Goal: Task Accomplishment & Management: Manage account settings

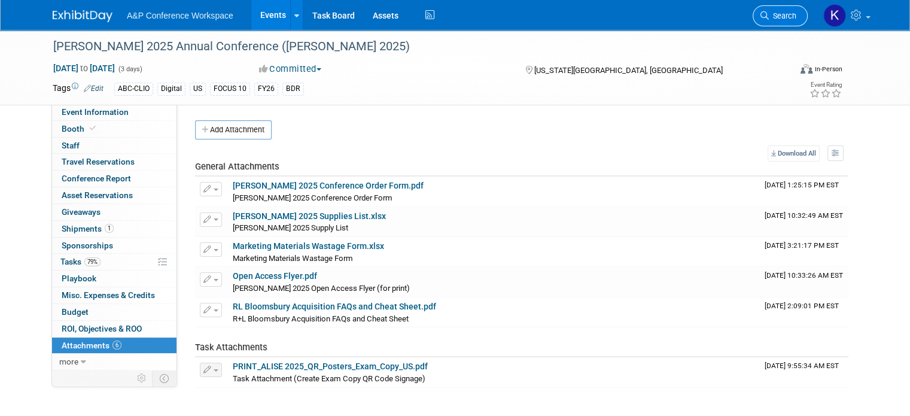
click at [807, 13] on link "Search" at bounding box center [779, 15] width 55 height 21
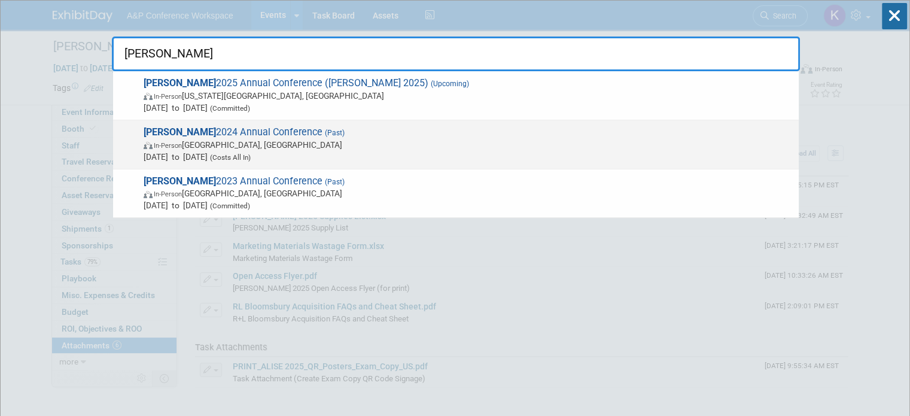
type input "[PERSON_NAME]"
click at [211, 132] on span "[PERSON_NAME] 2024 Annual Conference (Past) In-Person [GEOGRAPHIC_DATA], [GEOGR…" at bounding box center [466, 144] width 652 height 36
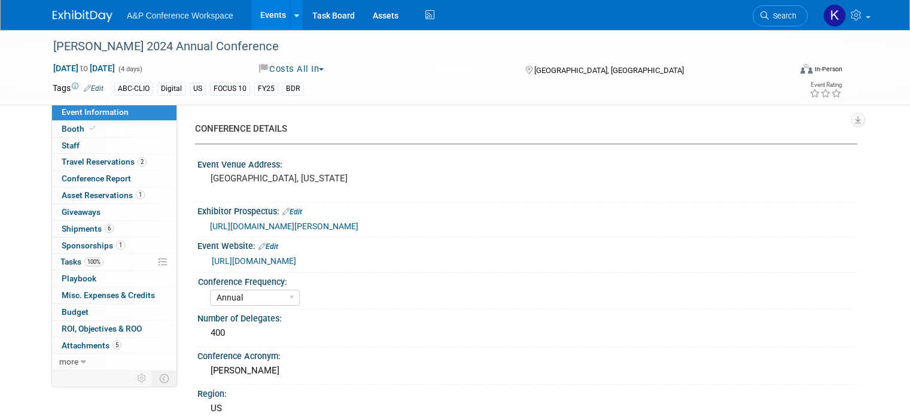
select select "Annual"
select select "Level 2"
select select "In-Person Booth"
select select "[PERSON_NAME]"
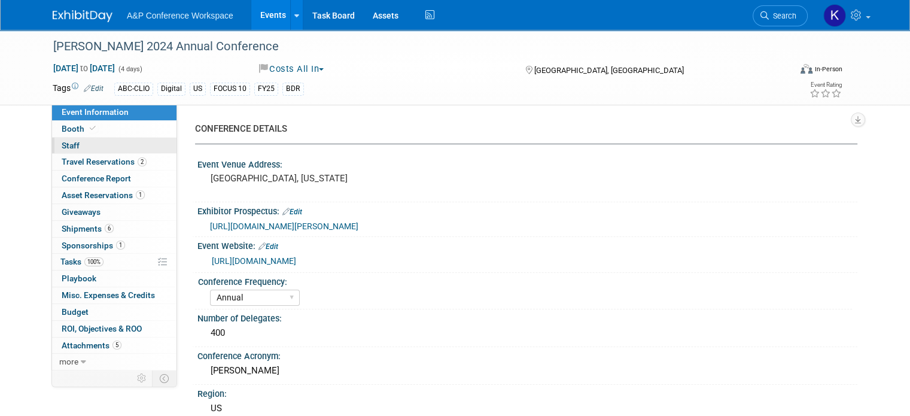
click at [62, 150] on span "Staff 0" at bounding box center [71, 146] width 18 height 10
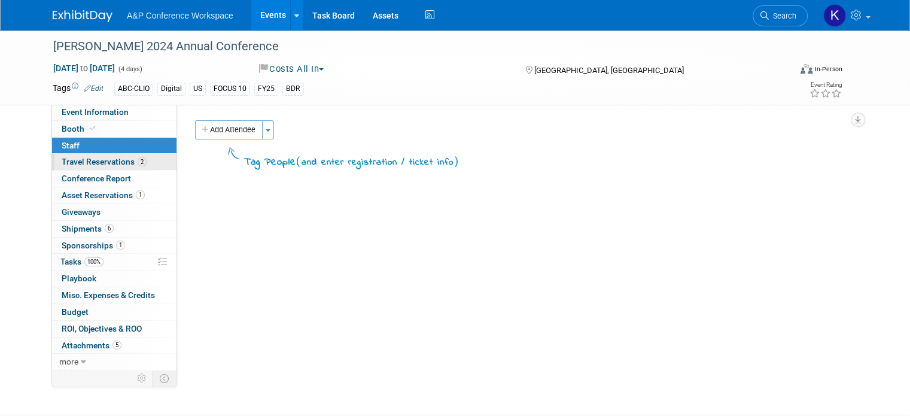
click at [62, 161] on span "Travel Reservations 2" at bounding box center [104, 162] width 85 height 10
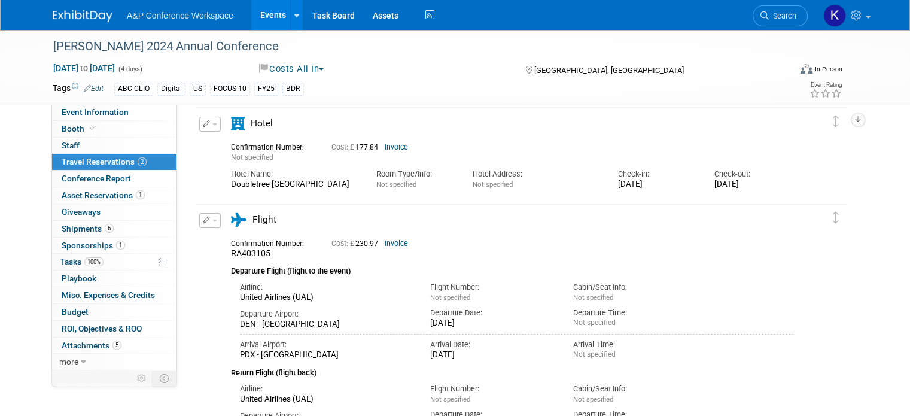
scroll to position [45, 0]
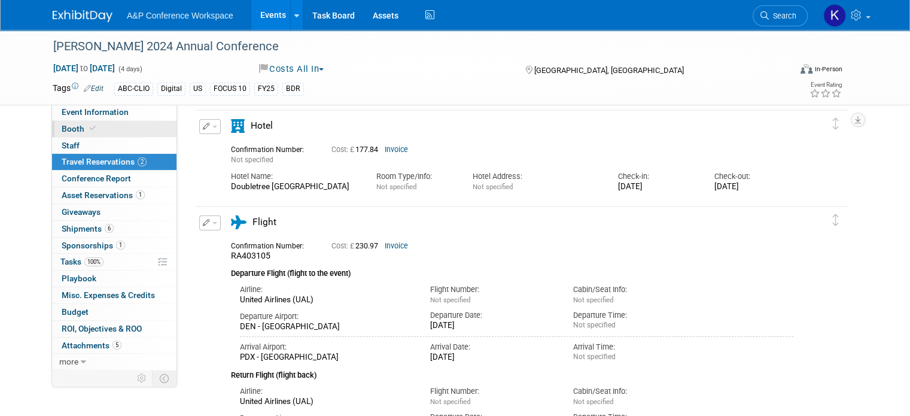
click at [68, 129] on span "Booth" at bounding box center [80, 129] width 36 height 10
select select "CLLU - Libraries Unlimited"
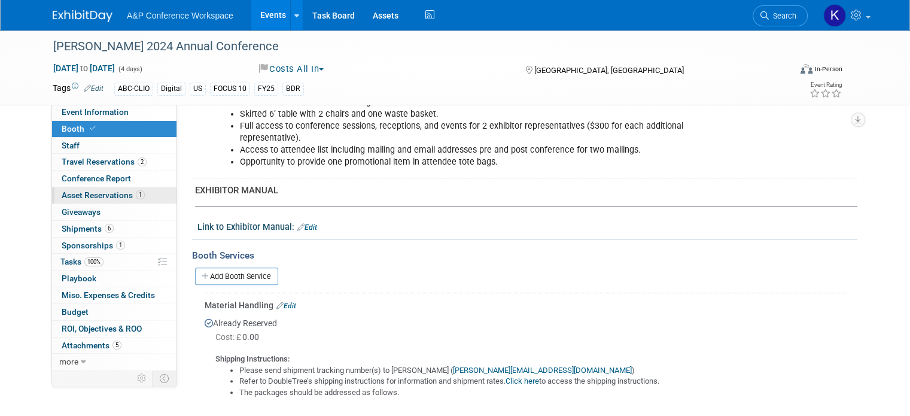
scroll to position [359, 0]
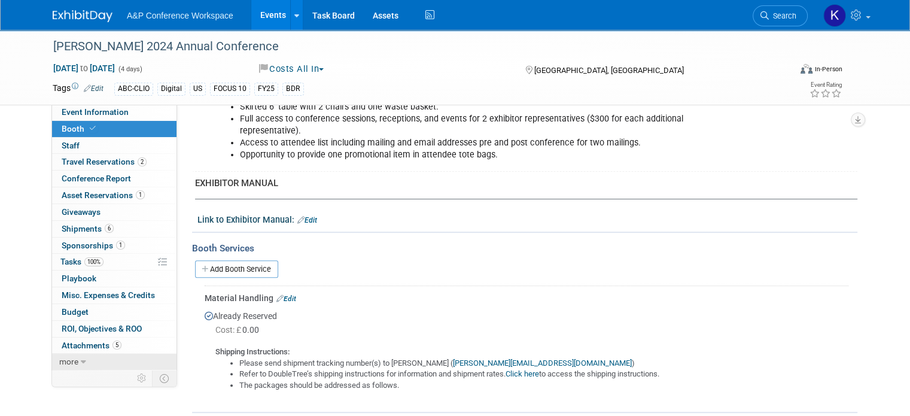
click at [59, 356] on span "more" at bounding box center [68, 361] width 19 height 10
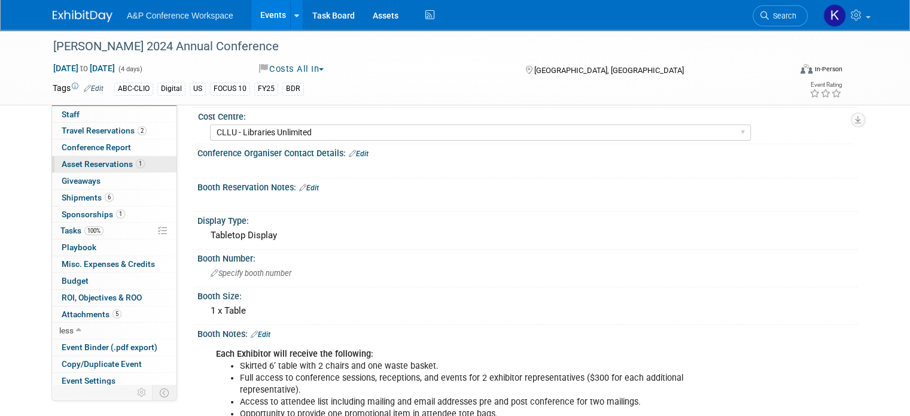
scroll to position [0, 0]
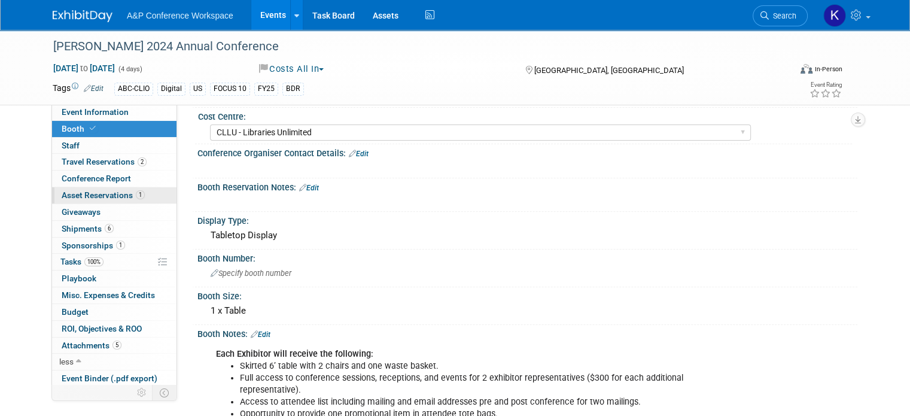
click at [72, 186] on link "Conference Report" at bounding box center [114, 178] width 124 height 16
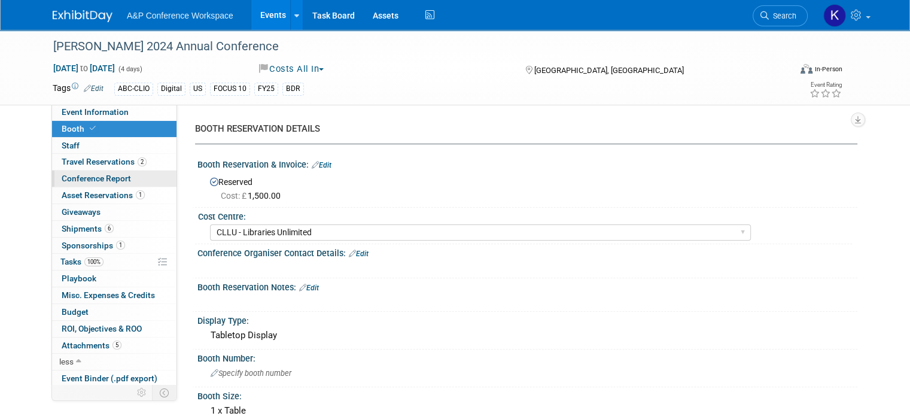
select select "YES"
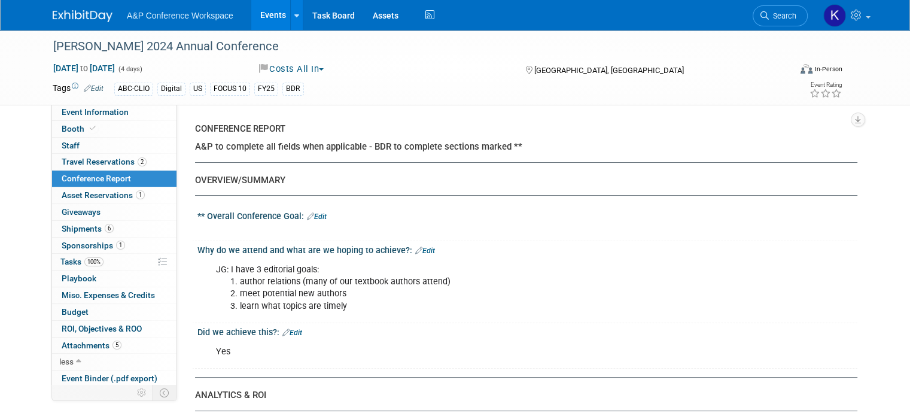
click at [72, 176] on span "Conference Report" at bounding box center [96, 178] width 69 height 10
select select "YES"
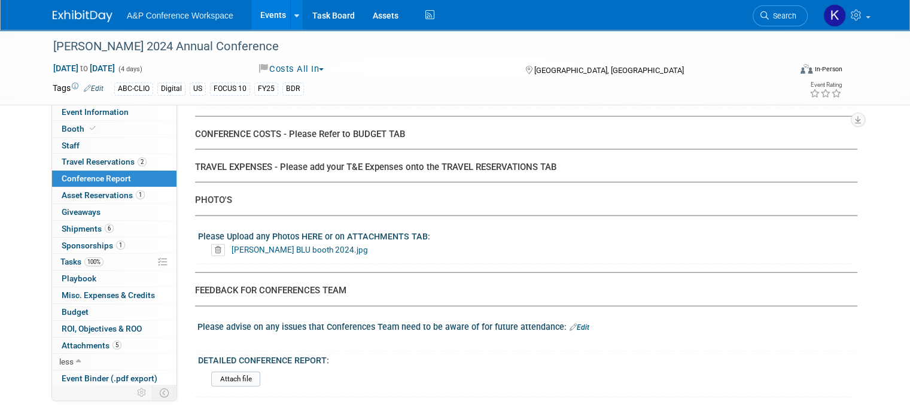
scroll to position [2990, 0]
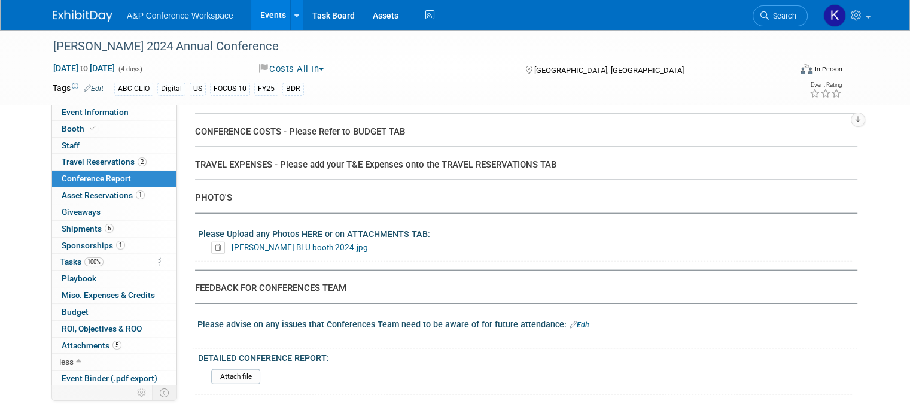
click at [263, 242] on link "ALISE BLU booth 2024.jpg" at bounding box center [299, 247] width 136 height 10
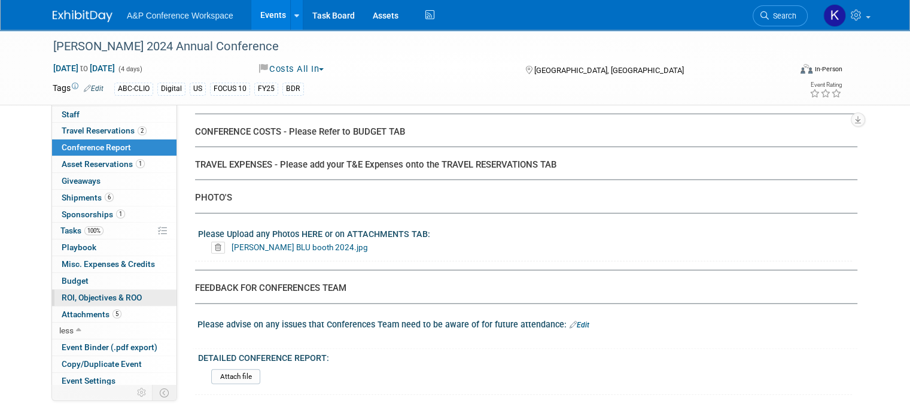
scroll to position [0, 0]
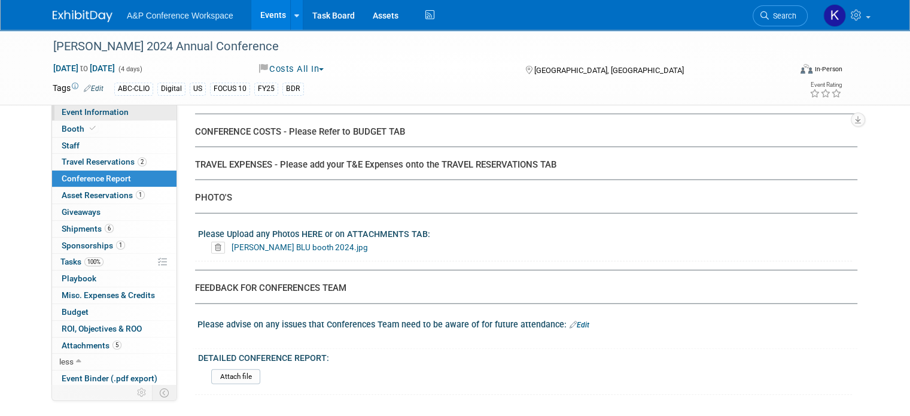
click at [86, 108] on span "Event Information" at bounding box center [95, 112] width 67 height 10
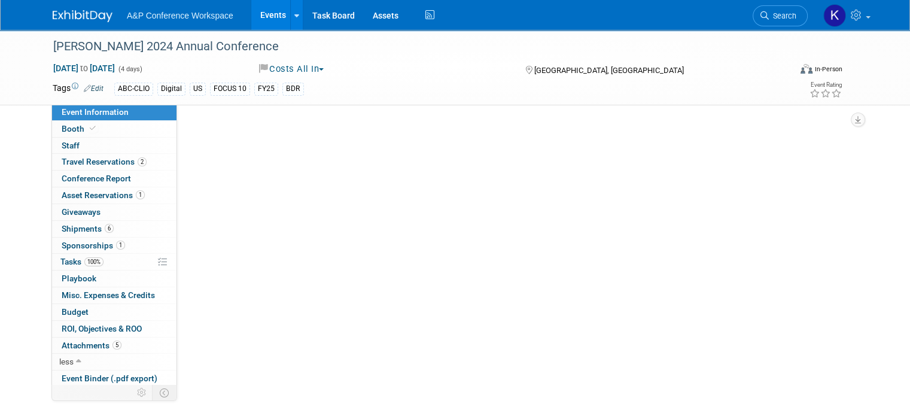
select select "Annual"
select select "Level 2"
select select "In-Person Booth"
select select "[PERSON_NAME]"
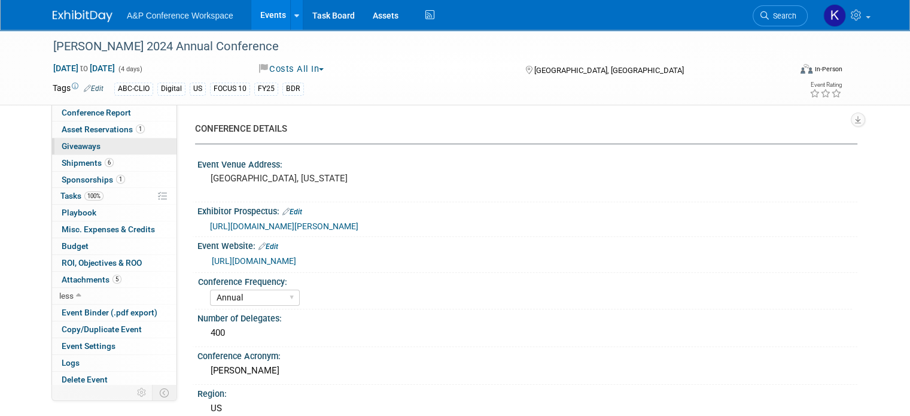
scroll to position [66, 0]
